Goal: Complete application form

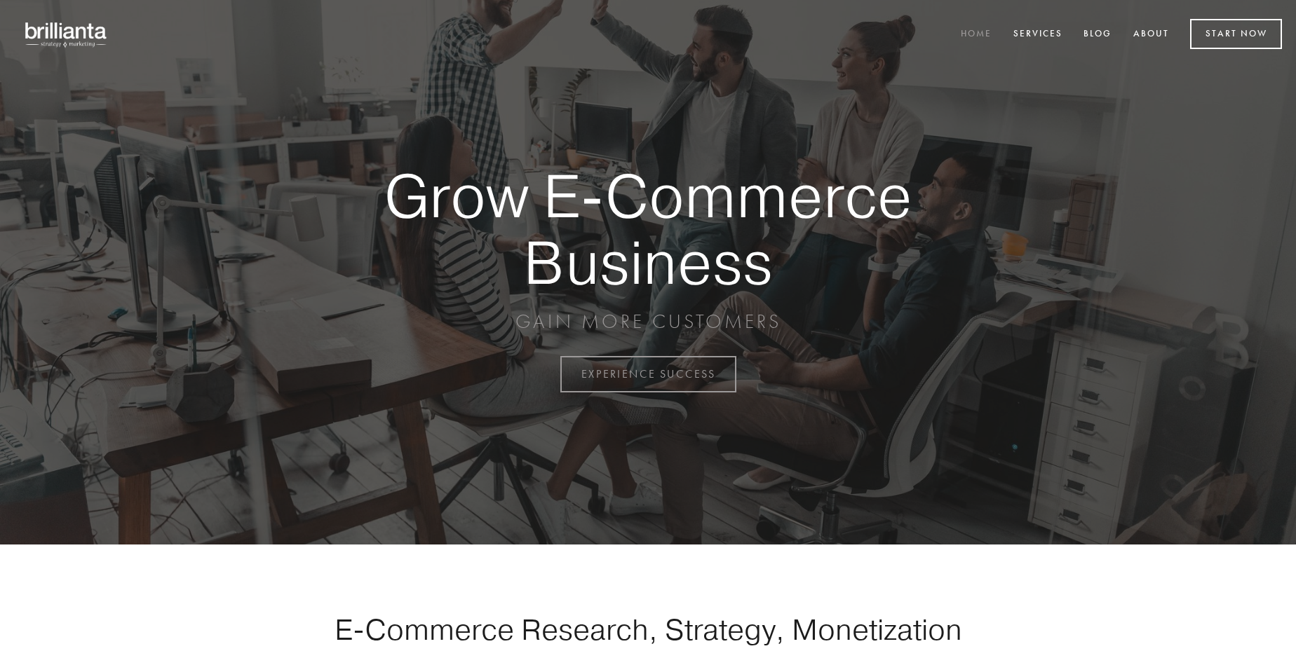
scroll to position [3675, 0]
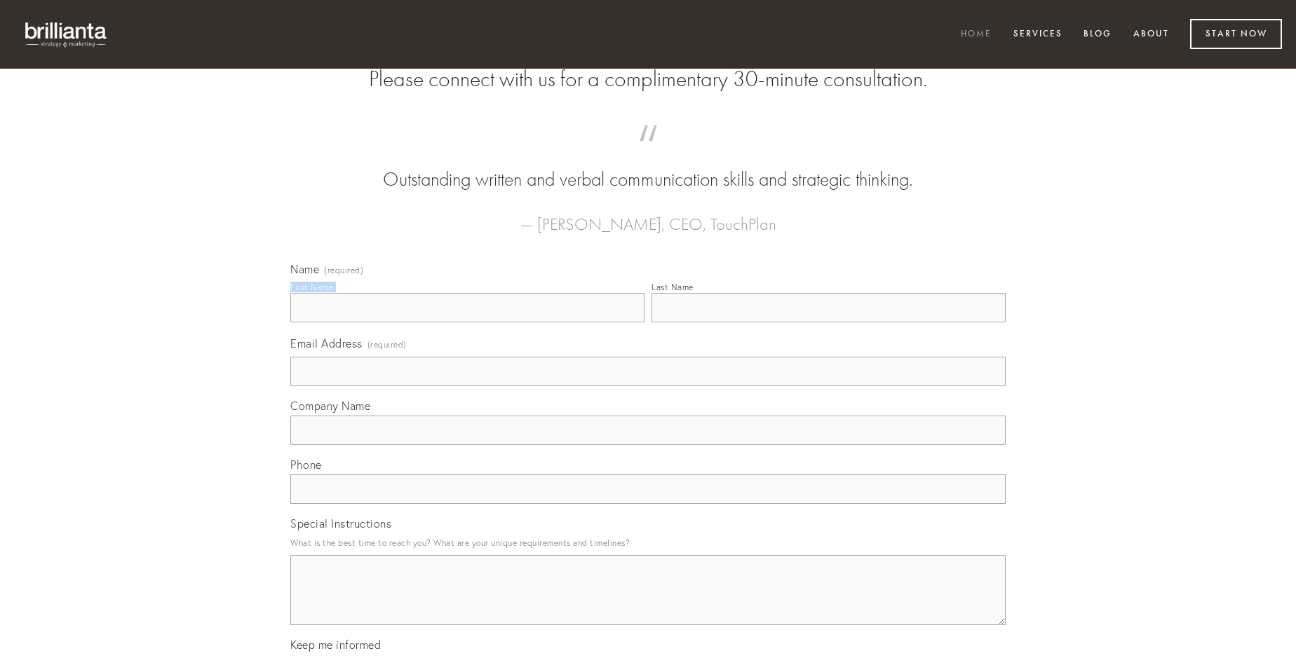
type input "[PERSON_NAME]"
click at [828, 322] on input "Last Name" at bounding box center [828, 307] width 354 height 29
type input "[PERSON_NAME]"
click at [648, 386] on input "Email Address (required)" at bounding box center [647, 371] width 715 height 29
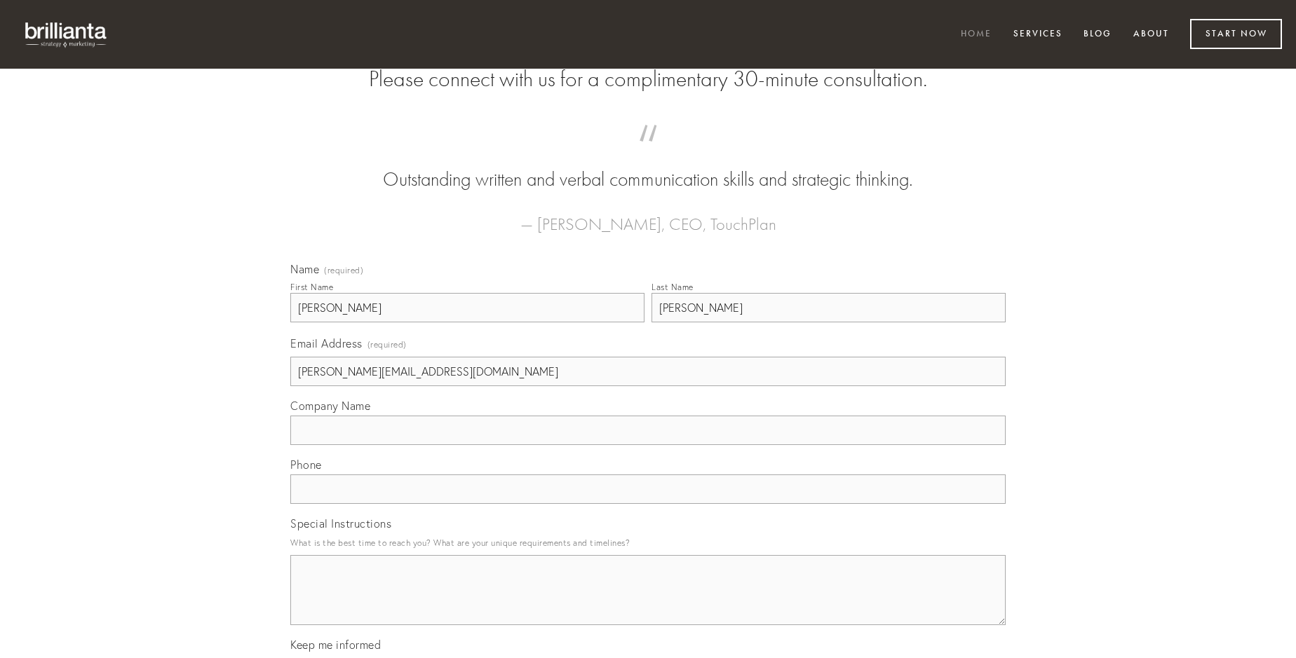
type input "[PERSON_NAME][EMAIL_ADDRESS][DOMAIN_NAME]"
click at [648, 445] on input "Company Name" at bounding box center [647, 430] width 715 height 29
type input "iusto"
click at [648, 504] on input "text" at bounding box center [647, 489] width 715 height 29
click at [648, 603] on textarea "Special Instructions" at bounding box center [647, 590] width 715 height 70
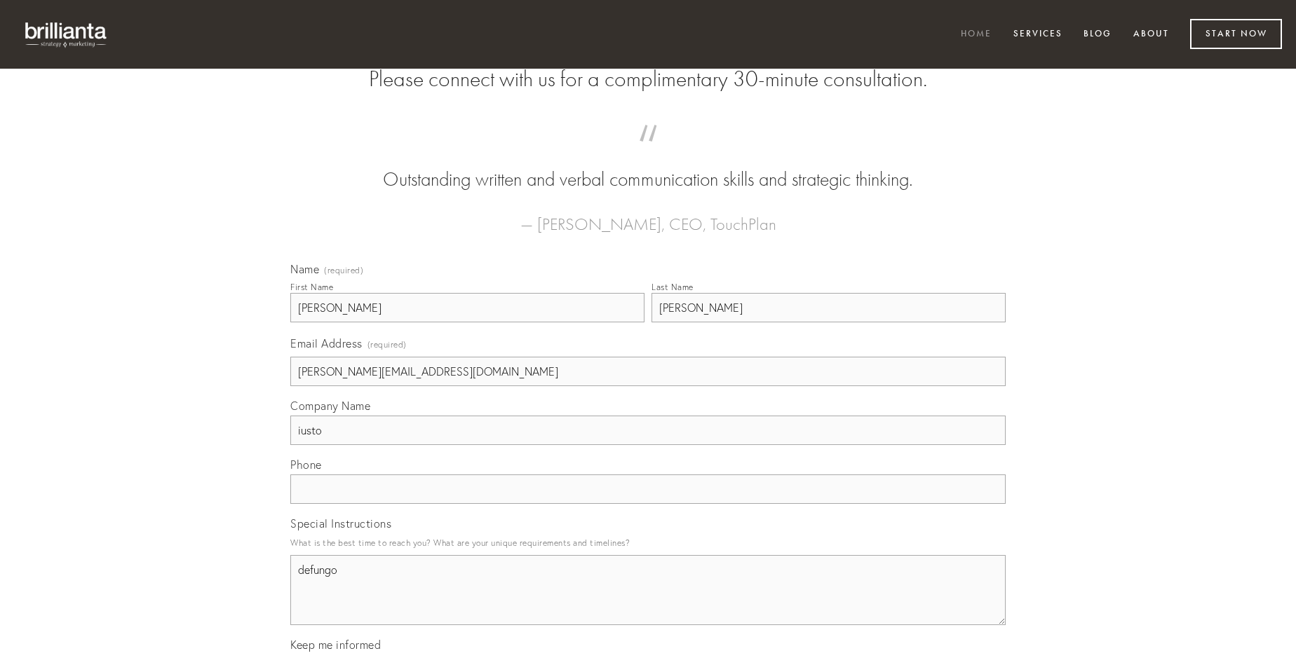
type textarea "defungo"
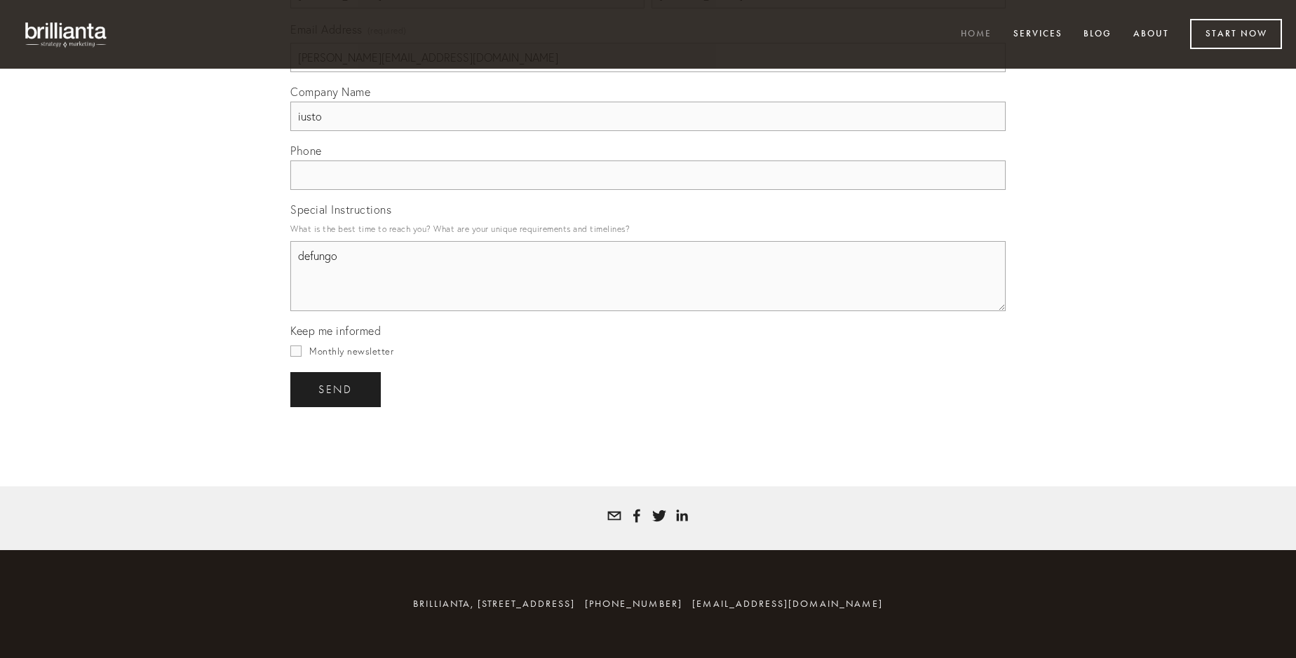
click at [336, 389] on span "send" at bounding box center [335, 389] width 34 height 13
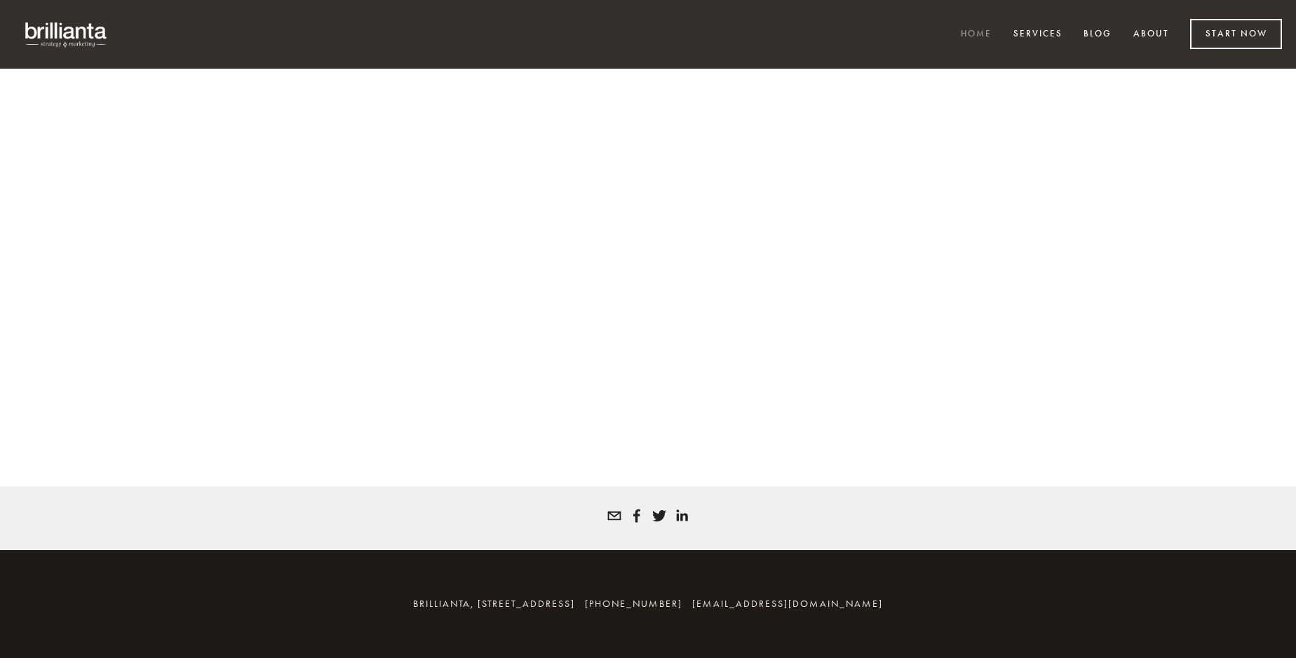
scroll to position [3656, 0]
